Goal: Entertainment & Leisure: Browse casually

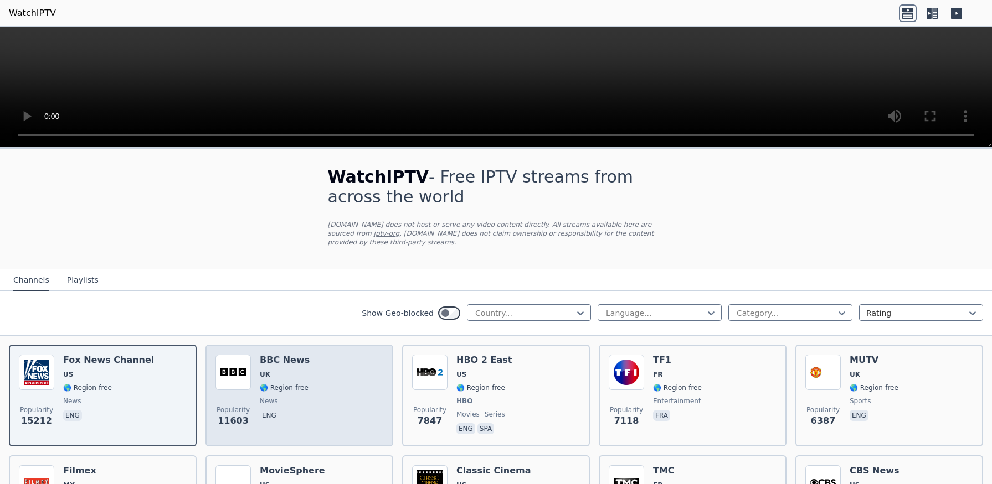
click at [321, 379] on div "Popularity 11603 BBC News UK 🌎 Region-free news eng" at bounding box center [299, 396] width 168 height 82
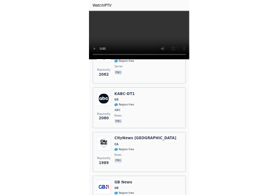
scroll to position [2939, 0]
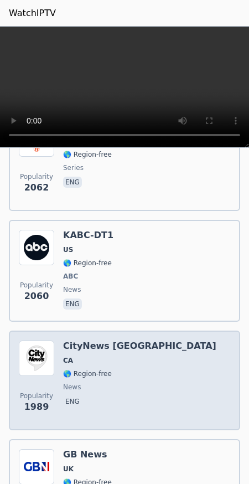
click at [113, 356] on span "CA" at bounding box center [139, 360] width 153 height 9
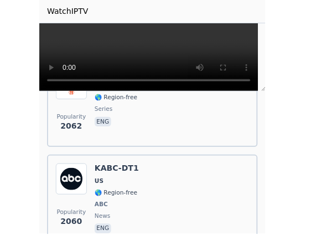
scroll to position [2930, 0]
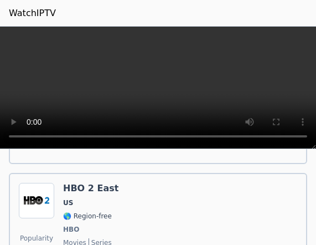
scroll to position [488, 0]
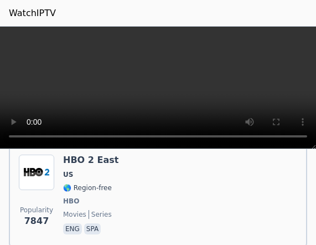
click at [189, 193] on div "Popularity 7847 HBO 2 East US 🌎 Region-free HBO movies series eng spa" at bounding box center [158, 195] width 278 height 82
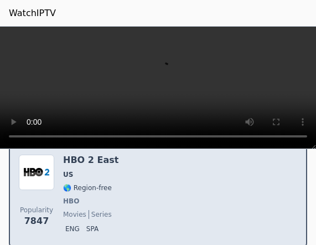
scroll to position [558, 0]
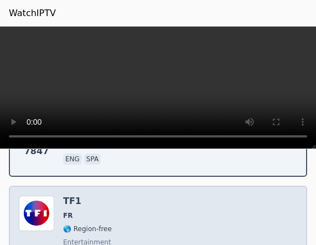
click at [182, 195] on div "Popularity 7118 TF1 FR 🌎 Region-free entertainment fra" at bounding box center [158, 235] width 278 height 80
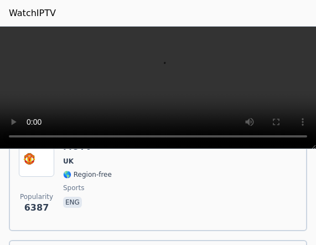
scroll to position [698, 0]
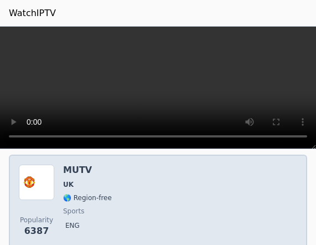
click at [179, 195] on div "Popularity 6387 MUTV UK 🌎 Region-free sports eng" at bounding box center [158, 204] width 278 height 80
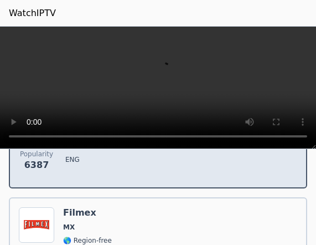
scroll to position [767, 0]
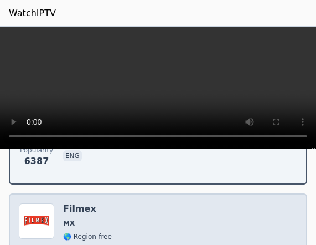
click at [178, 195] on div "Popularity 5487 Filmex MX 🌎 Region-free movies spa" at bounding box center [158, 243] width 298 height 100
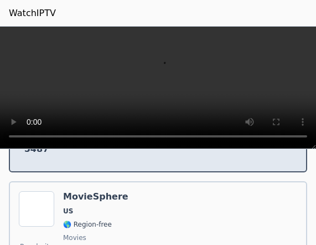
scroll to position [907, 0]
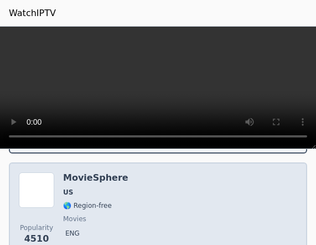
click at [178, 195] on div "Popularity 4510 MovieSphere US 🌎 Region-free movies eng" at bounding box center [158, 212] width 278 height 80
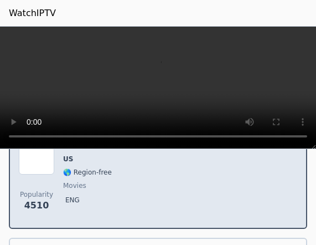
scroll to position [977, 0]
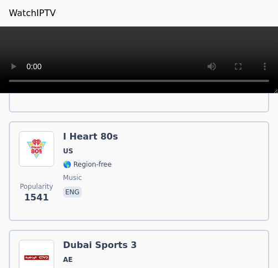
scroll to position [4046, 0]
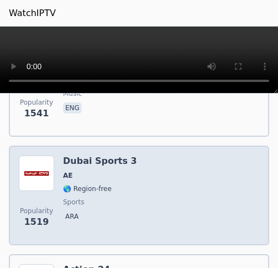
click at [102, 171] on span "AE" at bounding box center [100, 175] width 74 height 9
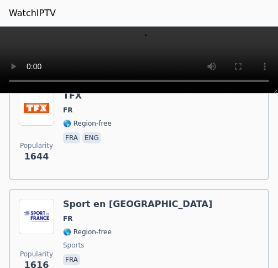
scroll to position [3767, 0]
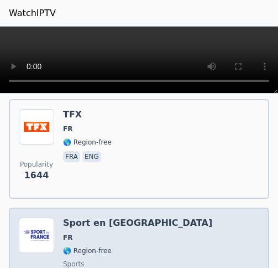
click at [147, 195] on div "Popularity 1616 Sport en France FR 🌎 Region-free sports fra" at bounding box center [139, 258] width 241 height 80
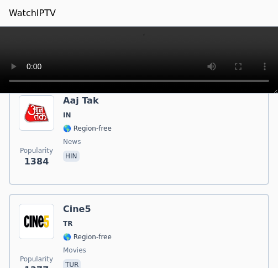
scroll to position [5023, 0]
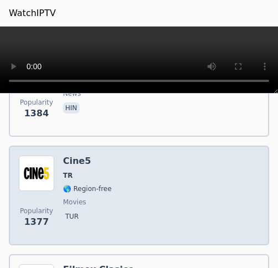
click at [151, 162] on div "Popularity 1377 Cine5 TR 🌎 Region-free movies tur" at bounding box center [139, 196] width 241 height 80
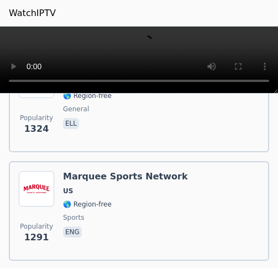
scroll to position [5511, 0]
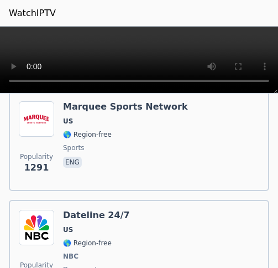
click at [131, 195] on div "Popularity 1258 Dateline 24/7 US 🌎 Region-free NBC documentary eng" at bounding box center [139, 251] width 241 height 82
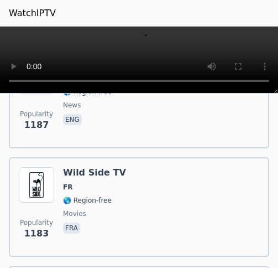
scroll to position [5930, 0]
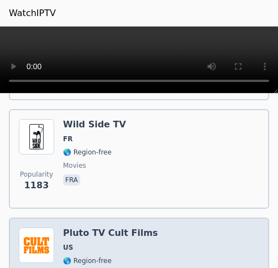
click at [139, 195] on span "US" at bounding box center [110, 247] width 95 height 9
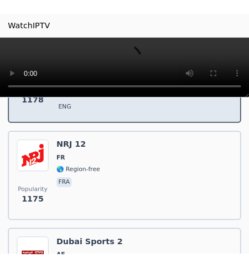
scroll to position [6209, 0]
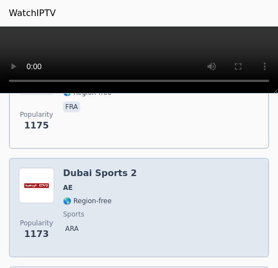
click at [128, 177] on div "Popularity 1173 Dubai Sports 2 AE 🌎 Region-free sports ara" at bounding box center [139, 208] width 241 height 80
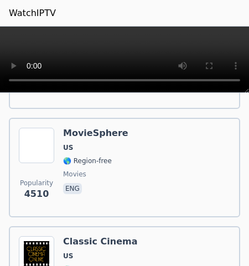
scroll to position [907, 0]
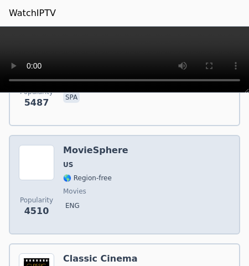
click at [98, 161] on span "US" at bounding box center [95, 165] width 65 height 9
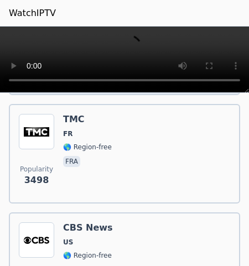
scroll to position [1186, 0]
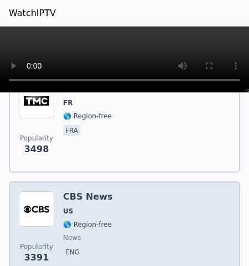
click at [109, 192] on div "Popularity 3391 CBS News US 🌎 Region-free news eng" at bounding box center [124, 232] width 211 height 80
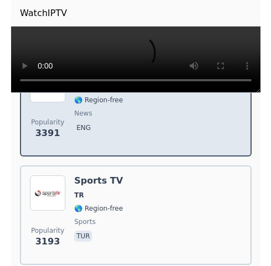
scroll to position [1325, 0]
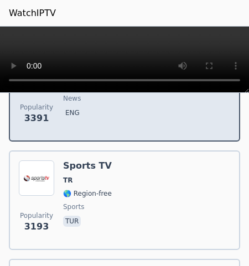
click at [109, 178] on div "Popularity 3193 Sports TV TR 🌎 Region-free sports tur" at bounding box center [124, 201] width 211 height 80
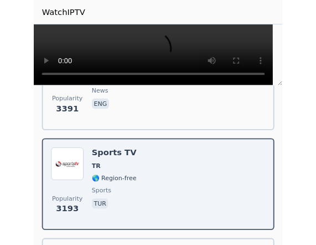
scroll to position [1317, 0]
